Goal: Information Seeking & Learning: Learn about a topic

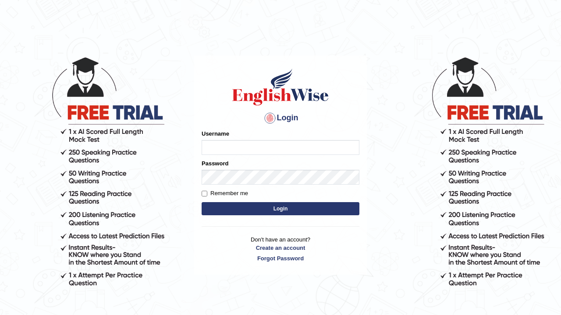
type input "W"
type input "Edwin1995"
click at [205, 194] on input "Remember me" at bounding box center [205, 194] width 6 height 6
checkbox input "true"
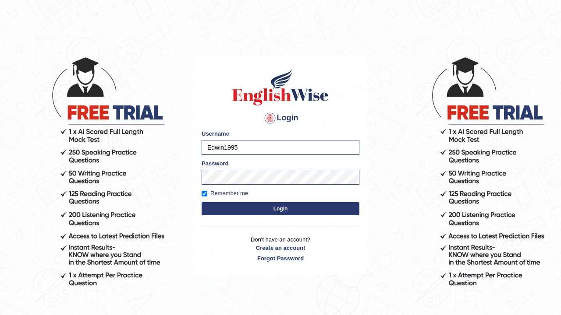
click at [253, 209] on button "Login" at bounding box center [281, 208] width 158 height 13
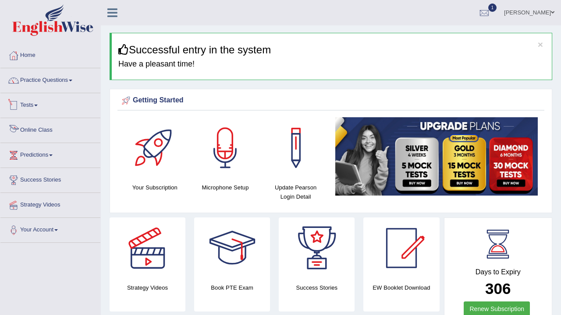
click at [35, 110] on link "Tests" at bounding box center [50, 104] width 100 height 22
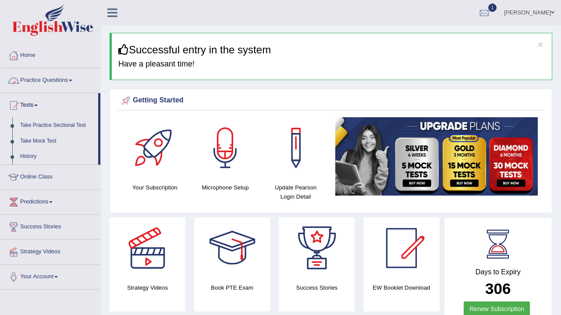
click at [74, 81] on link "Practice Questions" at bounding box center [50, 79] width 100 height 22
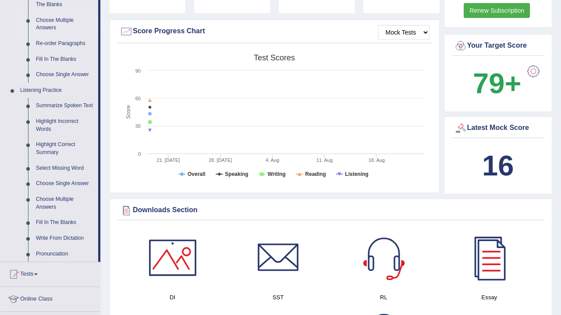
scroll to position [350, 0]
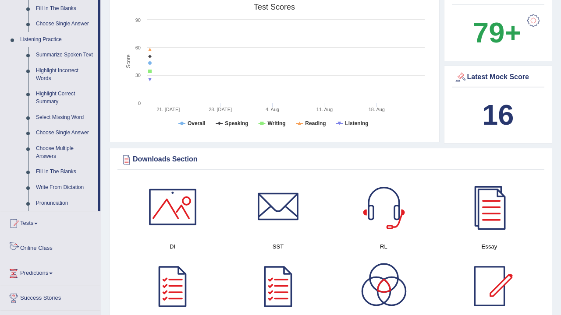
click at [34, 227] on link "Tests" at bounding box center [50, 223] width 100 height 22
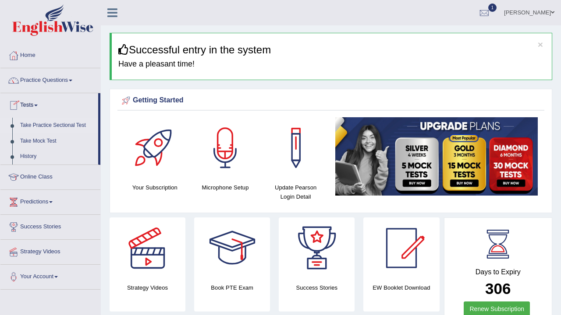
scroll to position [0, 0]
click at [37, 141] on link "Take Mock Test" at bounding box center [57, 142] width 82 height 16
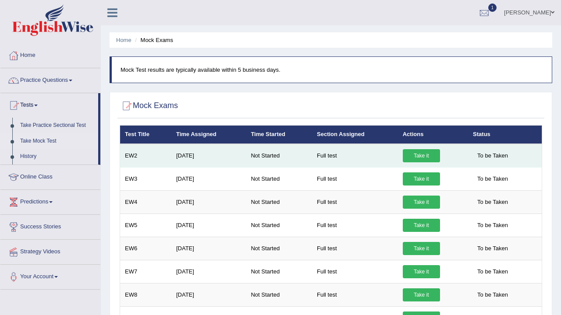
click at [428, 155] on link "Take it" at bounding box center [421, 155] width 37 height 13
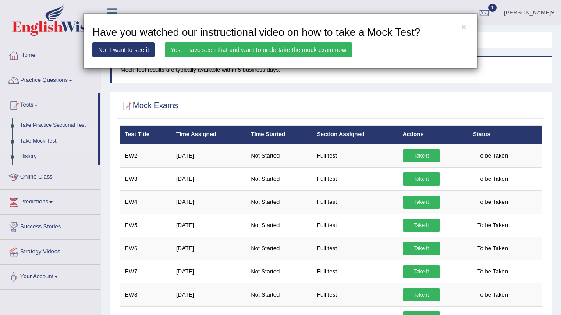
click at [136, 52] on link "No, I want to see it" at bounding box center [123, 49] width 62 height 15
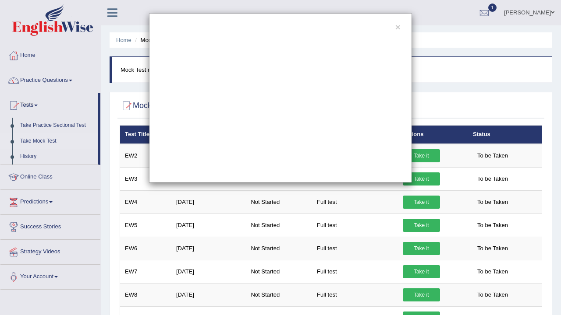
click at [399, 27] on button "×" at bounding box center [397, 26] width 5 height 9
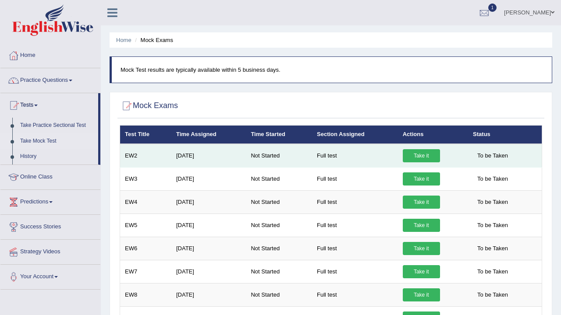
click at [421, 154] on link "Take it" at bounding box center [421, 155] width 37 height 13
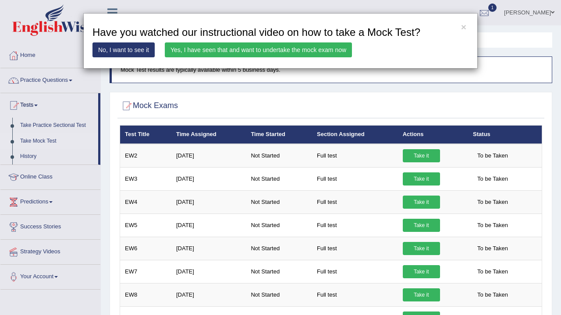
click at [245, 48] on link "Yes, I have seen that and want to undertake the mock exam now" at bounding box center [258, 49] width 187 height 15
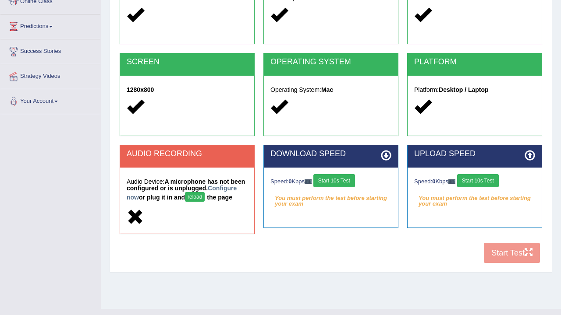
scroll to position [134, 0]
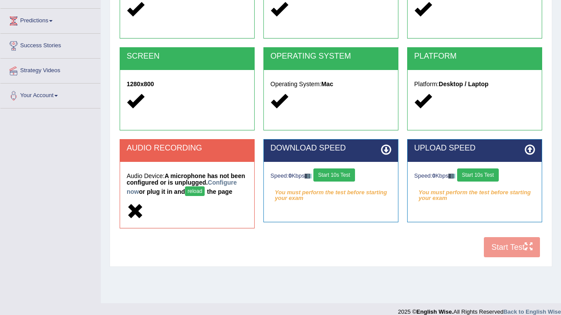
click at [197, 156] on div "AUDIO RECORDING" at bounding box center [187, 151] width 134 height 22
click at [205, 190] on button "reload" at bounding box center [195, 192] width 20 height 10
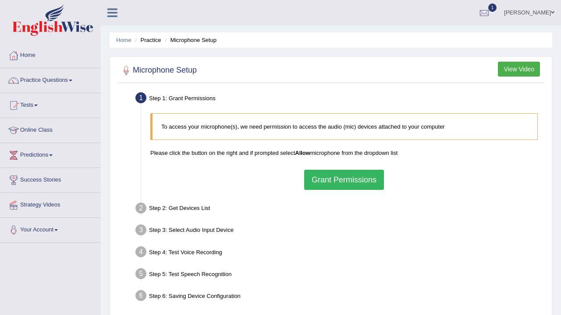
click at [329, 181] on button "Grant Permissions" at bounding box center [344, 180] width 80 height 20
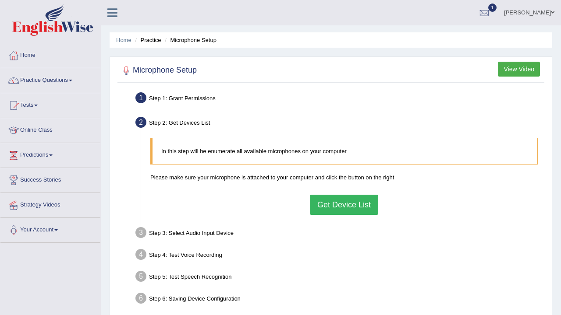
click at [344, 206] on button "Get Device List" at bounding box center [344, 205] width 68 height 20
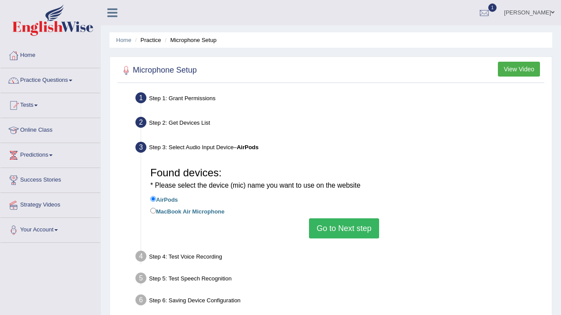
click at [153, 208] on input "MacBook Air Microphone" at bounding box center [153, 211] width 6 height 6
radio input "true"
click at [359, 232] on button "Go to Next step" at bounding box center [344, 229] width 70 height 20
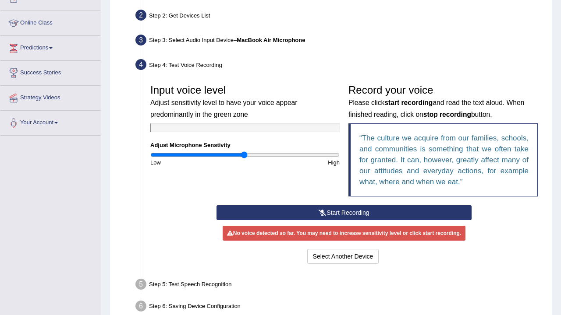
scroll to position [113, 0]
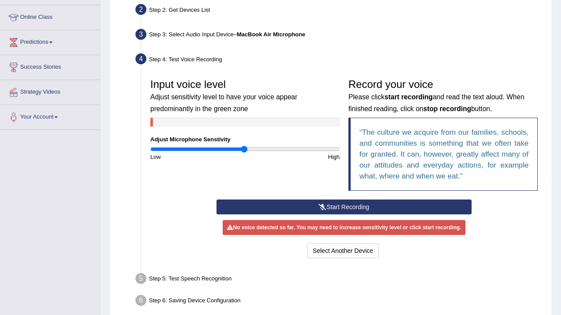
click at [365, 204] on button "Start Recording" at bounding box center [343, 207] width 255 height 15
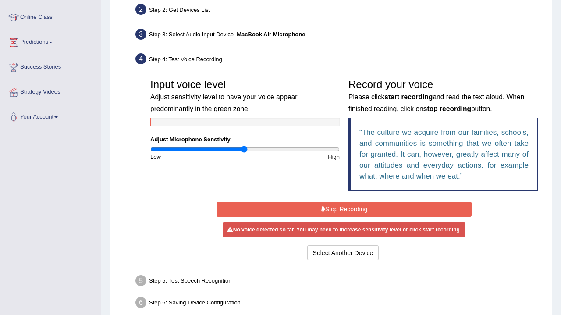
click at [362, 209] on button "Stop Recording" at bounding box center [343, 209] width 255 height 15
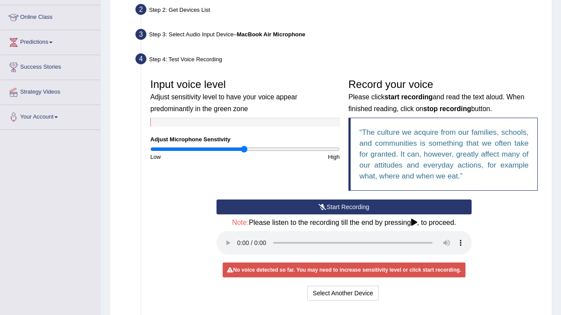
click at [238, 237] on audio at bounding box center [343, 243] width 255 height 24
drag, startPoint x: 245, startPoint y: 149, endPoint x: 276, endPoint y: 164, distance: 34.1
click at [276, 164] on div "Input voice level Adjust sensitivity level to have your voice appear predominan…" at bounding box center [344, 136] width 396 height 125
click at [237, 237] on audio at bounding box center [343, 243] width 255 height 24
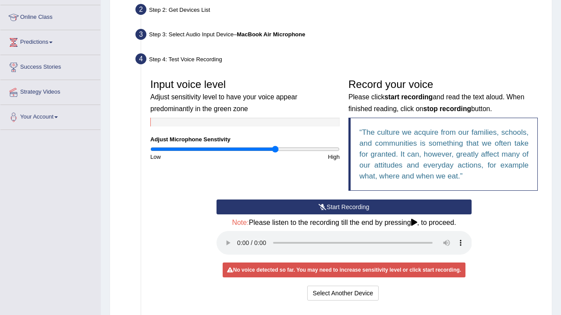
click at [288, 209] on button "Start Recording" at bounding box center [343, 207] width 255 height 15
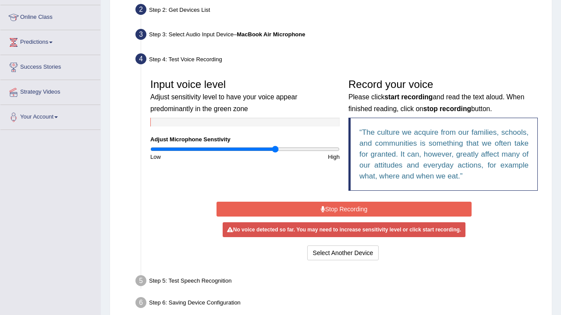
click at [288, 209] on button "Stop Recording" at bounding box center [343, 209] width 255 height 15
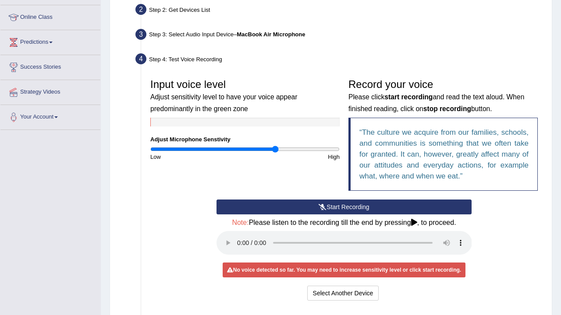
click at [239, 236] on audio at bounding box center [343, 243] width 255 height 24
drag, startPoint x: 275, startPoint y: 149, endPoint x: 335, endPoint y: 218, distance: 90.9
type input "2"
click at [335, 218] on div "Input voice level Adjust sensitivity level to have your voice appear predominan…" at bounding box center [344, 188] width 396 height 237
click at [357, 208] on button "Start Recording" at bounding box center [343, 207] width 255 height 15
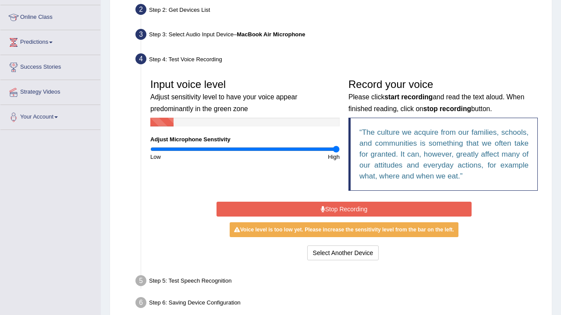
click at [357, 208] on button "Stop Recording" at bounding box center [343, 209] width 255 height 15
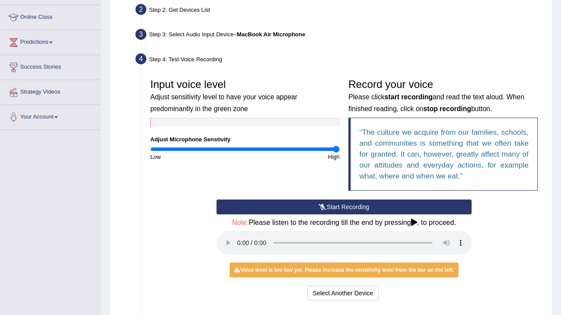
click at [240, 238] on audio at bounding box center [343, 243] width 255 height 24
click at [339, 286] on button "Select Another Device" at bounding box center [343, 293] width 72 height 15
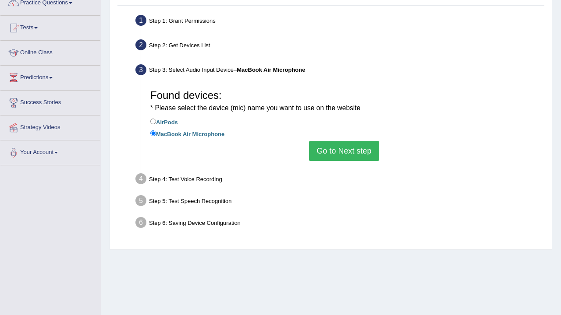
scroll to position [76, 0]
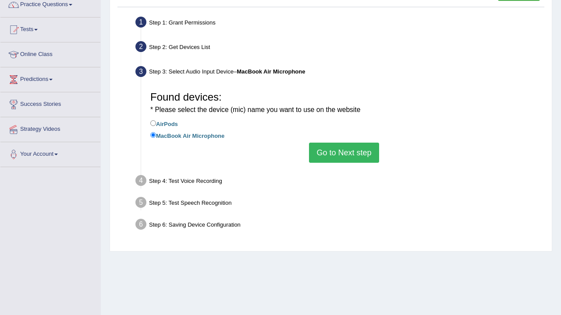
click at [153, 123] on input "AirPods" at bounding box center [153, 123] width 6 height 6
radio input "true"
click at [336, 158] on button "Go to Next step" at bounding box center [344, 153] width 70 height 20
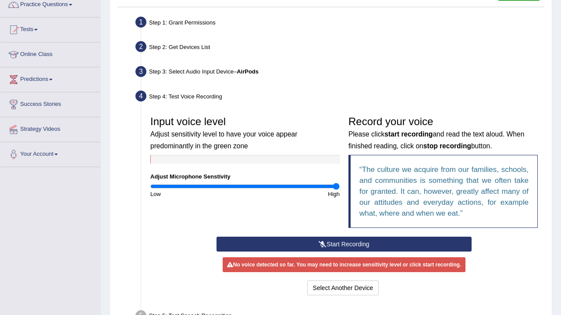
click at [332, 244] on button "Start Recording" at bounding box center [343, 244] width 255 height 15
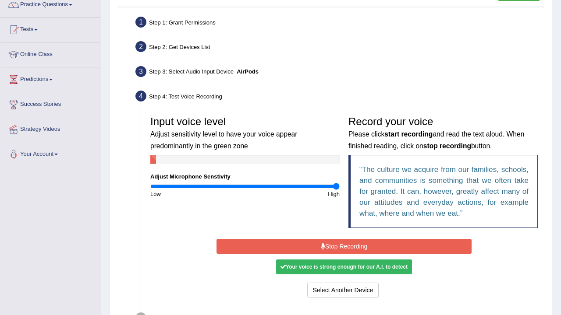
click at [333, 242] on button "Stop Recording" at bounding box center [343, 246] width 255 height 15
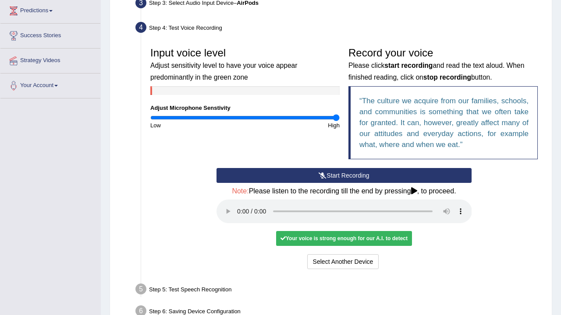
scroll to position [145, 0]
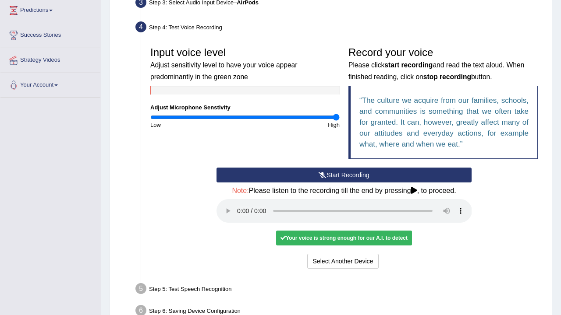
click at [236, 203] on audio at bounding box center [343, 211] width 255 height 24
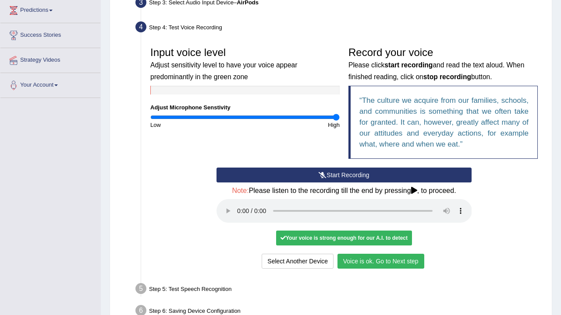
click at [380, 255] on button "Voice is ok. Go to Next step" at bounding box center [380, 261] width 87 height 15
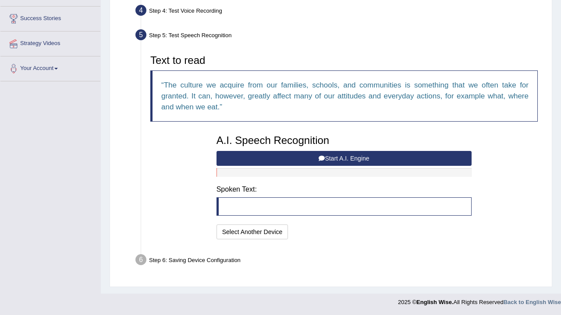
scroll to position [161, 0]
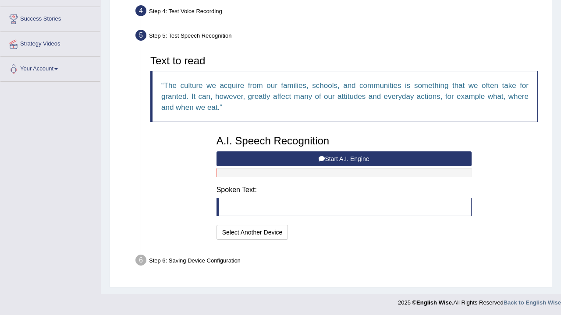
click at [382, 159] on button "Start A.I. Engine" at bounding box center [343, 159] width 255 height 15
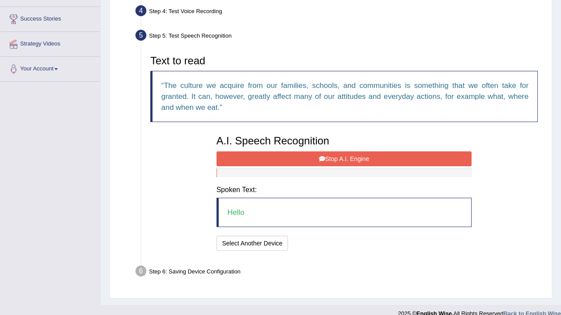
click at [352, 160] on button "Stop A.I. Engine" at bounding box center [343, 159] width 255 height 15
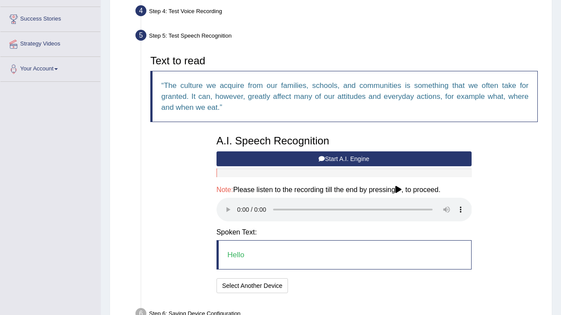
click at [240, 203] on audio at bounding box center [343, 210] width 255 height 24
click at [334, 279] on button "Speech is ok. Go to Last step" at bounding box center [338, 286] width 92 height 15
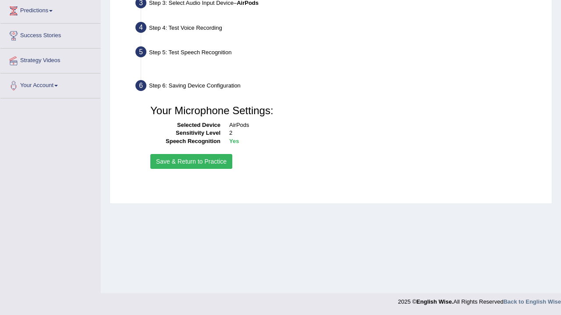
scroll to position [145, 0]
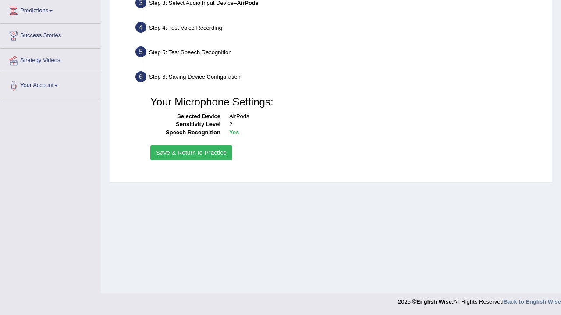
click at [209, 153] on button "Save & Return to Practice" at bounding box center [191, 152] width 82 height 15
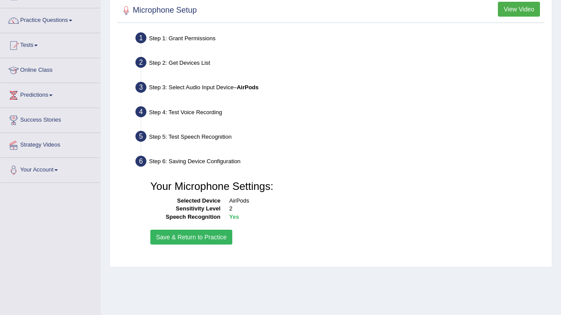
scroll to position [62, 0]
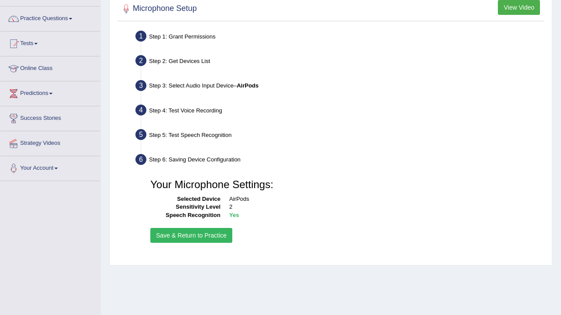
click at [171, 238] on button "Save & Return to Practice" at bounding box center [191, 235] width 82 height 15
click at [186, 235] on button "Save & Return to Practice" at bounding box center [191, 235] width 82 height 15
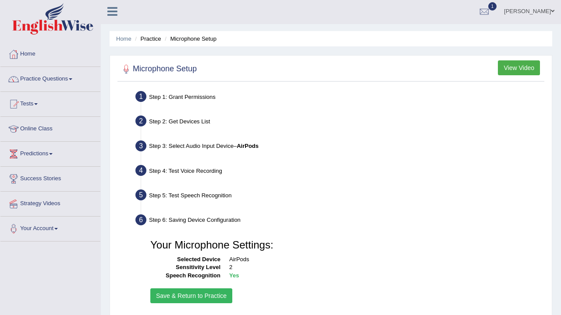
scroll to position [0, 0]
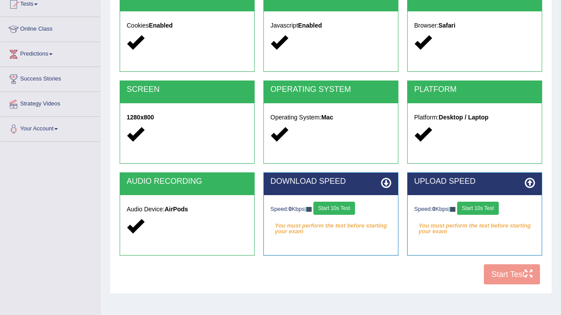
scroll to position [104, 0]
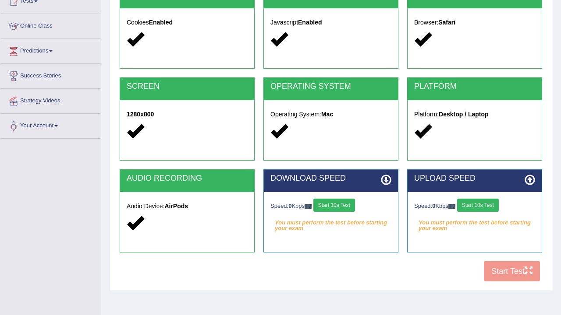
click at [347, 207] on button "Start 10s Test" at bounding box center [334, 205] width 42 height 13
click at [490, 204] on button "Start 10s Test" at bounding box center [478, 205] width 42 height 13
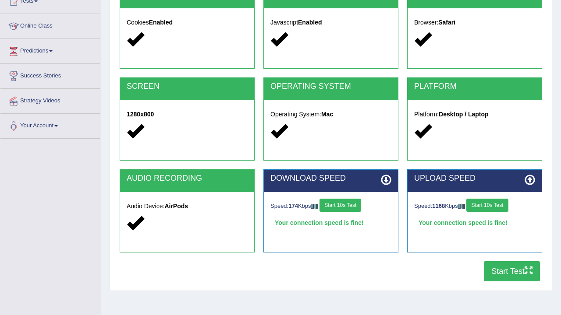
click at [514, 271] on button "Start Test" at bounding box center [512, 272] width 56 height 20
click at [513, 273] on button "Start Test" at bounding box center [512, 272] width 56 height 20
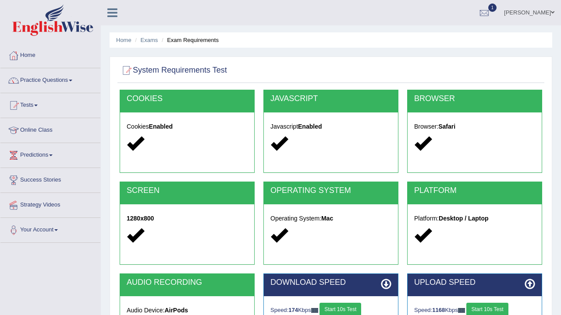
scroll to position [0, 0]
click at [491, 13] on div at bounding box center [483, 13] width 13 height 13
click at [41, 107] on link "Tests" at bounding box center [50, 104] width 100 height 22
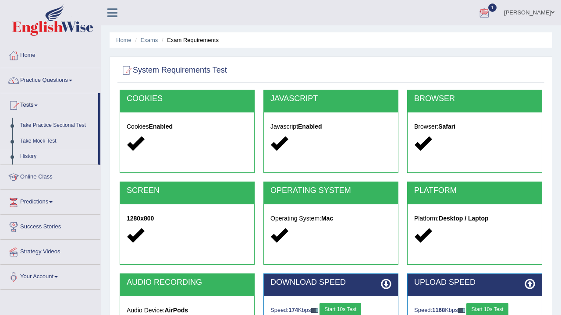
click at [29, 157] on link "History" at bounding box center [57, 157] width 82 height 16
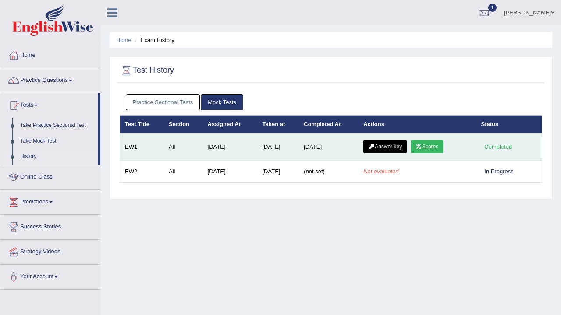
click at [435, 148] on link "Scores" at bounding box center [426, 146] width 32 height 13
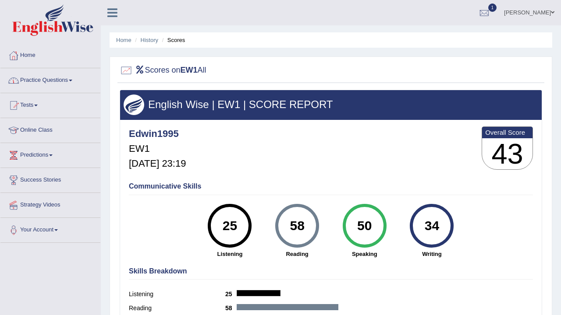
click at [63, 85] on link "Practice Questions" at bounding box center [50, 79] width 100 height 22
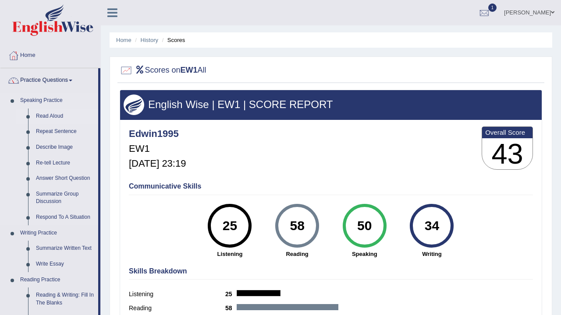
click at [54, 117] on link "Read Aloud" at bounding box center [65, 117] width 66 height 16
click at [42, 115] on link "Read Aloud" at bounding box center [65, 117] width 66 height 16
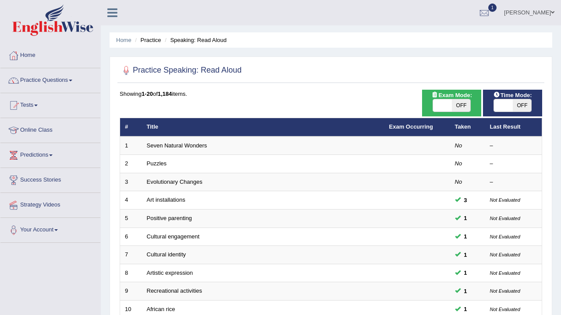
click at [463, 106] on span "OFF" at bounding box center [461, 105] width 19 height 12
checkbox input "true"
click at [524, 104] on span "OFF" at bounding box center [522, 105] width 19 height 12
checkbox input "true"
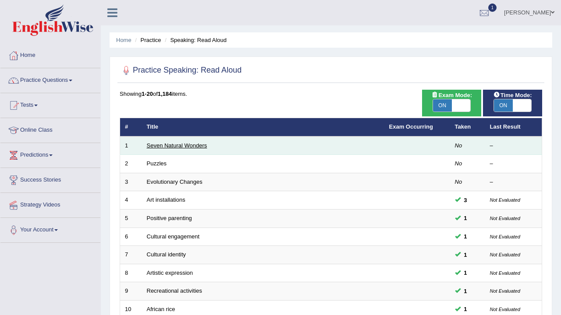
click at [192, 145] on link "Seven Natural Wonders" at bounding box center [177, 145] width 60 height 7
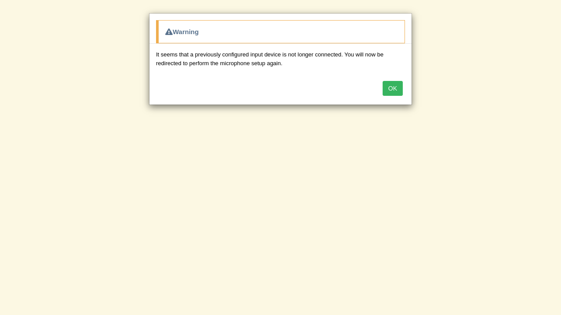
click at [393, 86] on button "OK" at bounding box center [392, 88] width 20 height 15
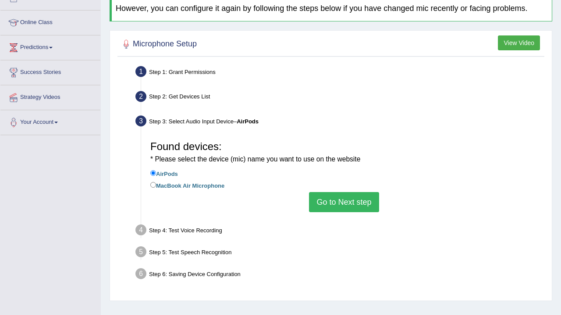
click at [348, 195] on button "Go to Next step" at bounding box center [344, 202] width 70 height 20
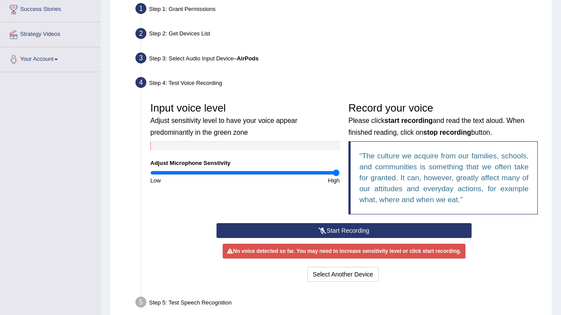
scroll to position [171, 0]
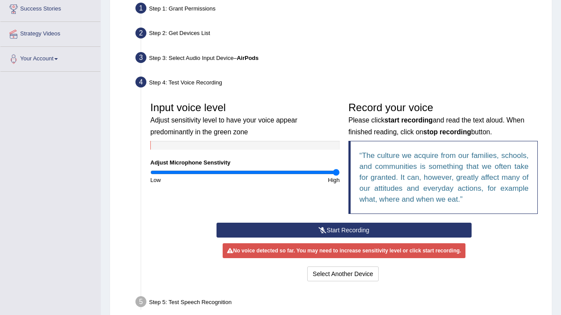
click at [342, 227] on button "Start Recording" at bounding box center [343, 230] width 255 height 15
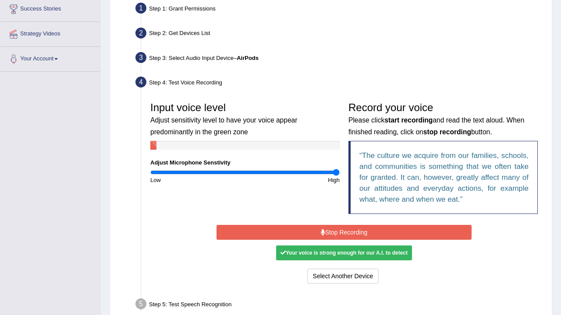
click at [342, 227] on button "Stop Recording" at bounding box center [343, 232] width 255 height 15
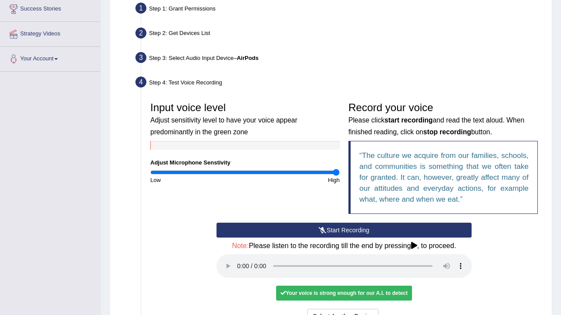
click at [237, 259] on audio at bounding box center [343, 267] width 255 height 24
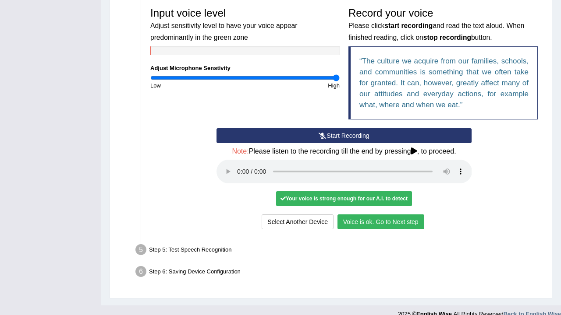
scroll to position [265, 0]
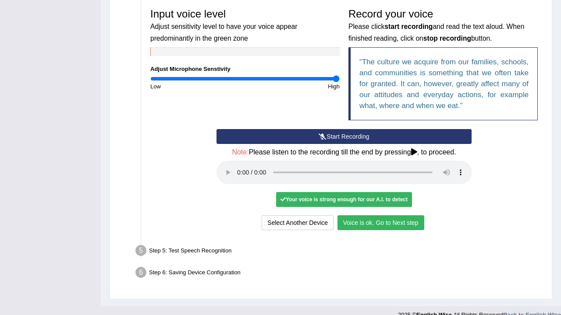
click at [192, 243] on div "Step 5: Test Speech Recognition" at bounding box center [339, 252] width 416 height 19
click at [368, 216] on button "Voice is ok. Go to Next step" at bounding box center [380, 223] width 87 height 15
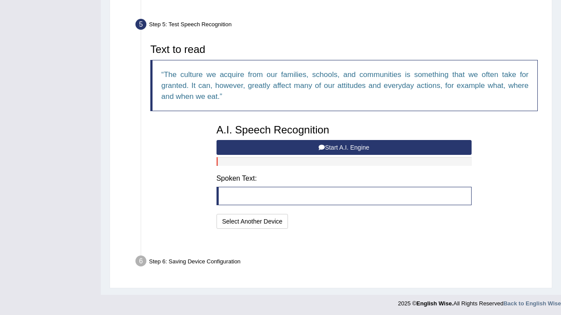
scroll to position [241, 0]
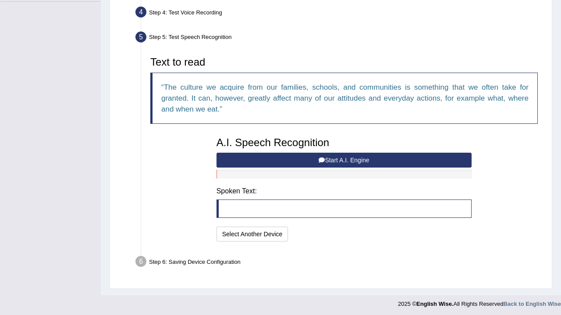
click at [363, 158] on button "Start A.I. Engine" at bounding box center [343, 160] width 255 height 15
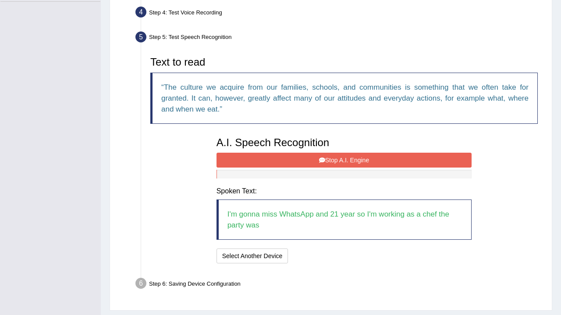
click at [367, 158] on button "Stop A.I. Engine" at bounding box center [343, 160] width 255 height 15
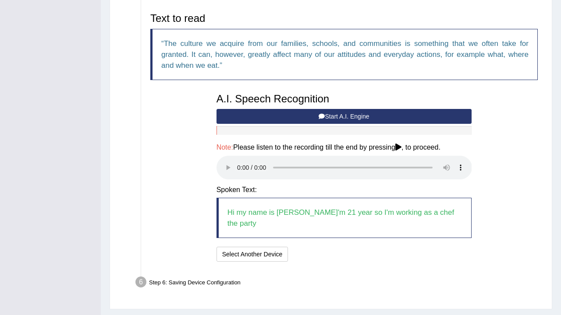
scroll to position [284, 0]
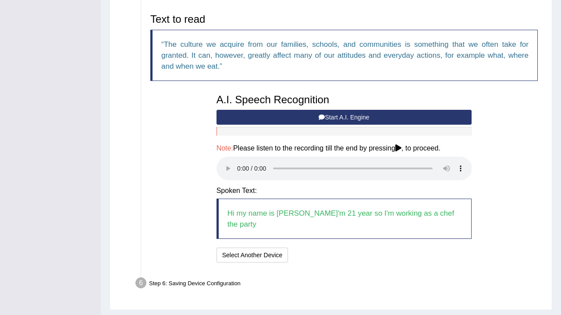
click at [236, 161] on audio at bounding box center [343, 169] width 255 height 24
click at [305, 248] on button "Speech is ok. Go to Last step" at bounding box center [338, 255] width 92 height 15
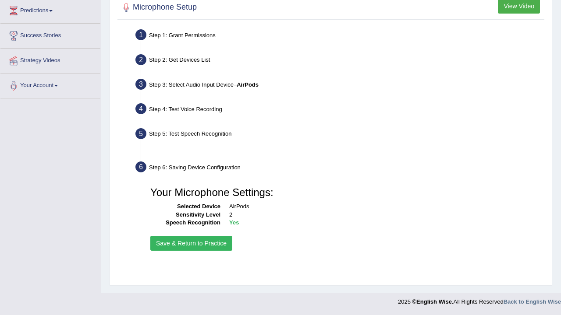
scroll to position [145, 0]
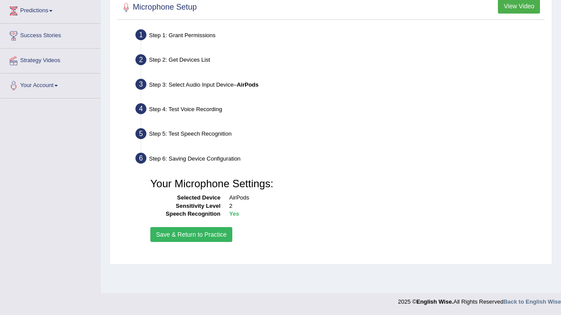
click at [197, 234] on button "Save & Return to Practice" at bounding box center [191, 234] width 82 height 15
click at [196, 231] on button "Save & Return to Practice" at bounding box center [191, 234] width 82 height 15
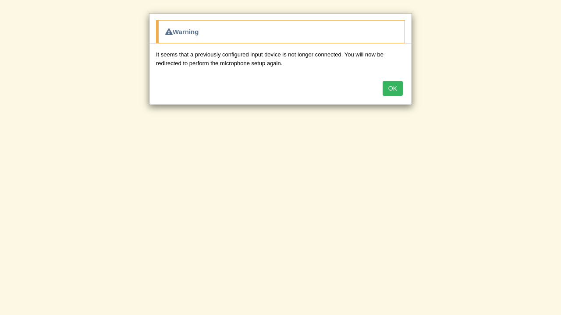
click at [396, 87] on button "OK" at bounding box center [392, 88] width 20 height 15
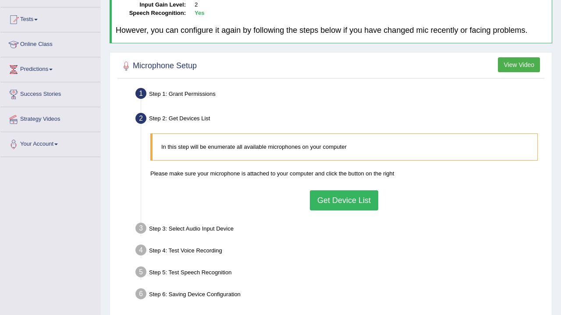
click at [344, 202] on button "Get Device List" at bounding box center [344, 201] width 68 height 20
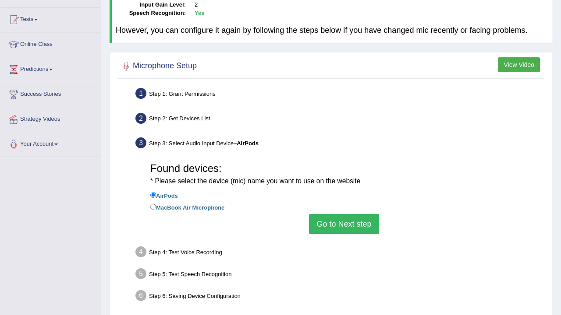
click at [342, 222] on button "Go to Next step" at bounding box center [344, 224] width 70 height 20
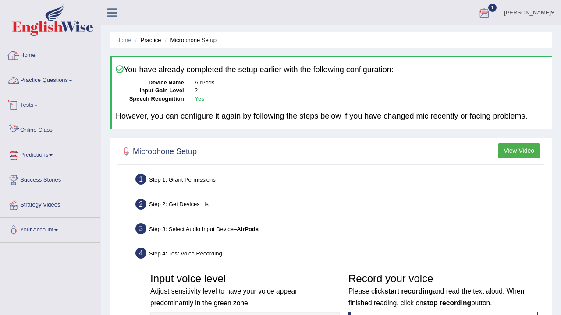
click at [42, 59] on link "Home" at bounding box center [50, 54] width 100 height 22
